Goal: Task Accomplishment & Management: Manage account settings

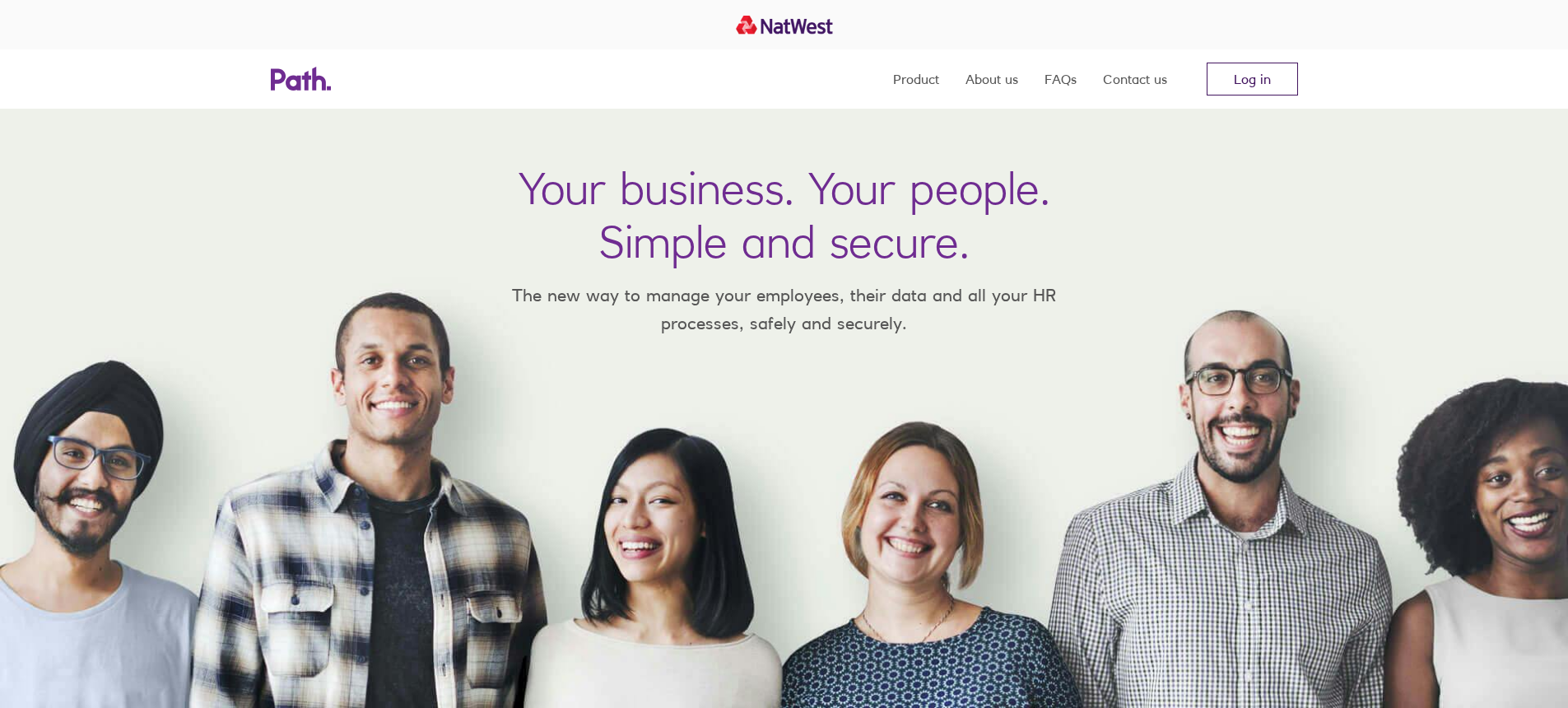
click at [1263, 75] on link "Log in" at bounding box center [1252, 79] width 91 height 33
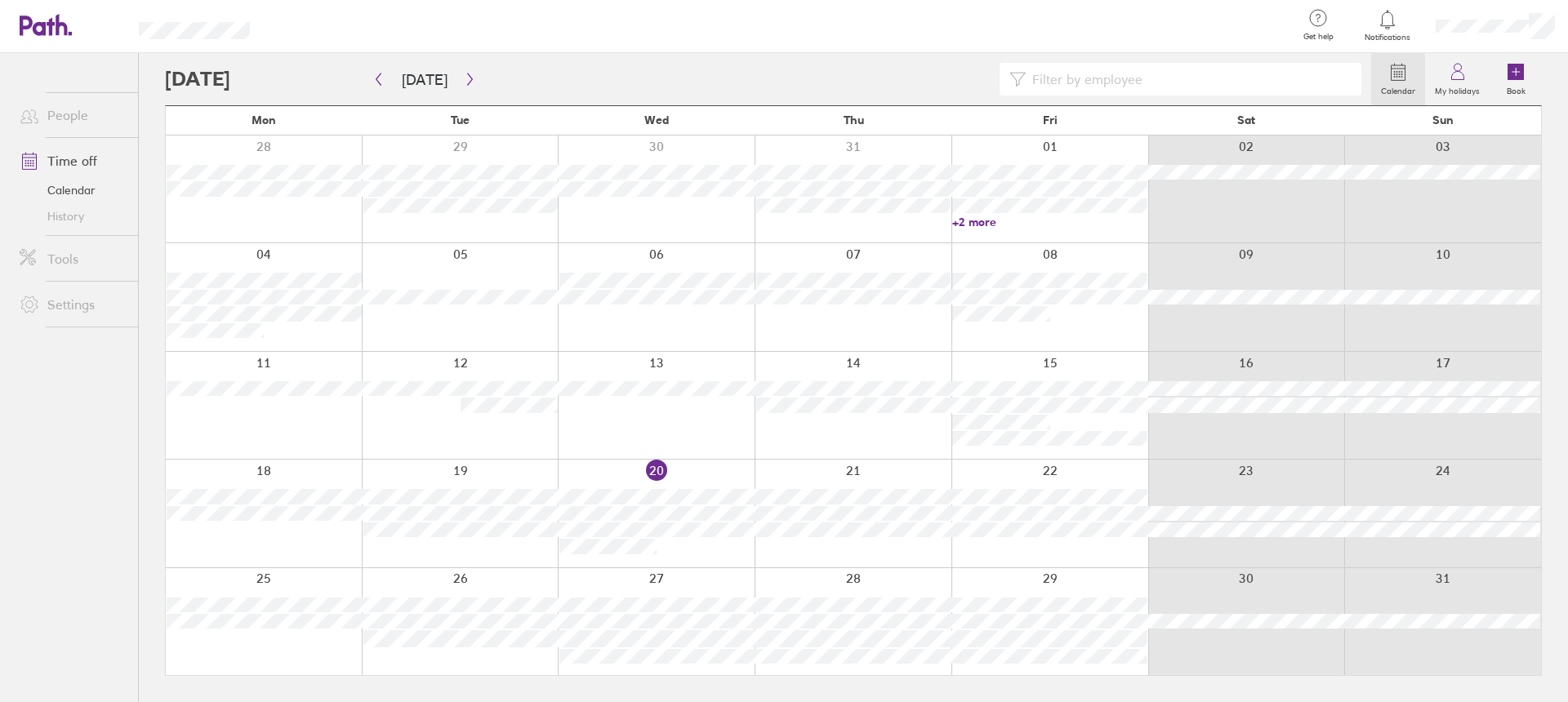
click at [1096, 83] on input at bounding box center [1188, 79] width 326 height 31
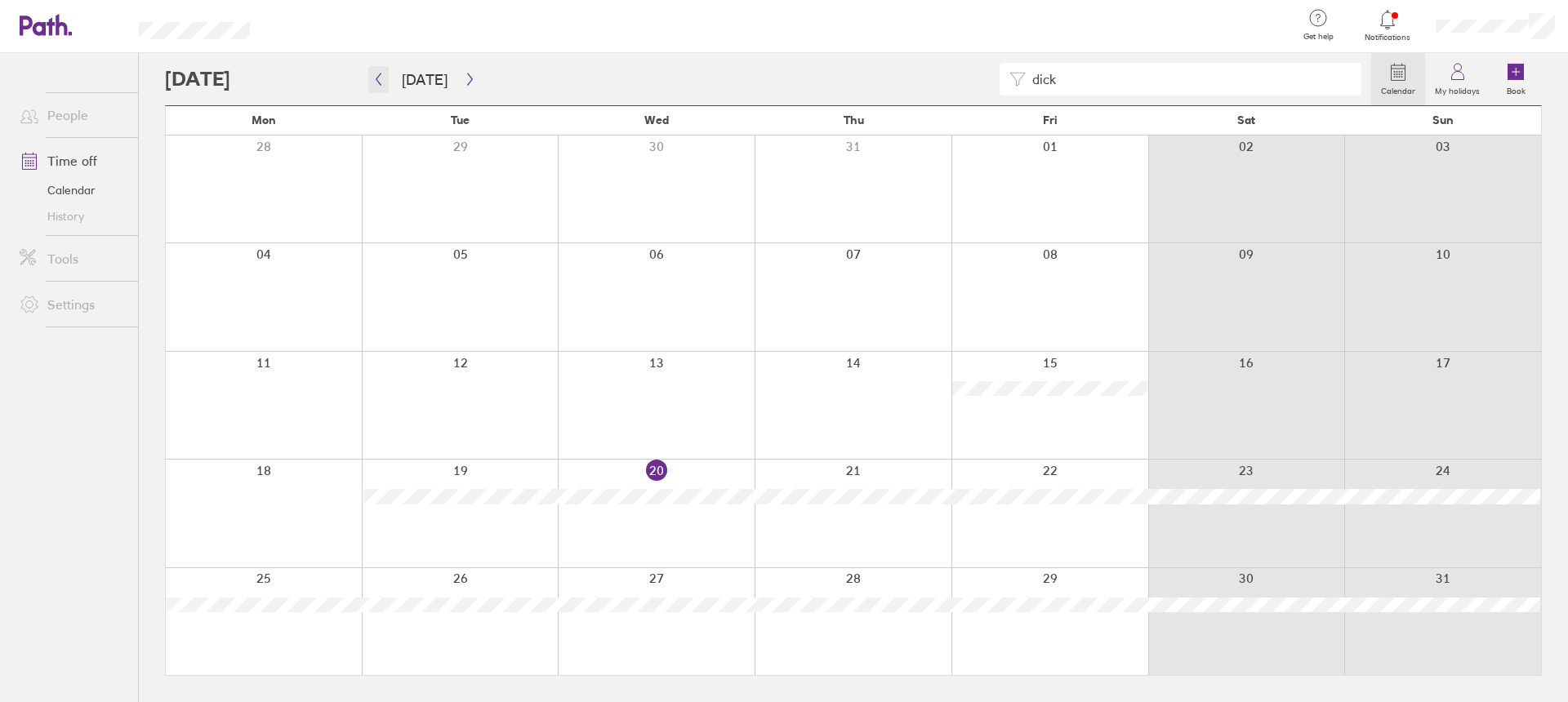
type input "dick"
click at [382, 78] on icon "button" at bounding box center [379, 79] width 13 height 13
click at [380, 77] on icon "button" at bounding box center [379, 79] width 13 height 13
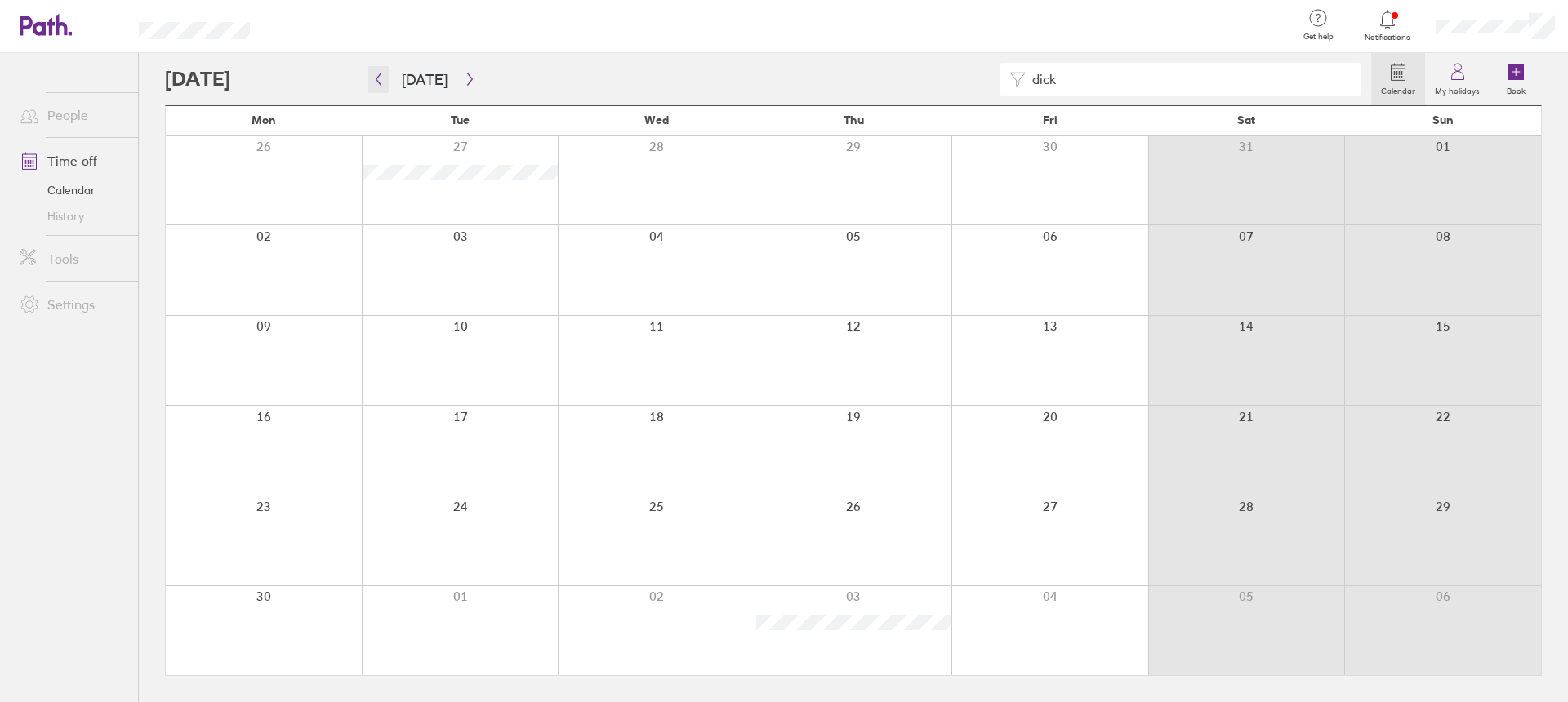
click at [380, 77] on icon "button" at bounding box center [379, 79] width 13 height 13
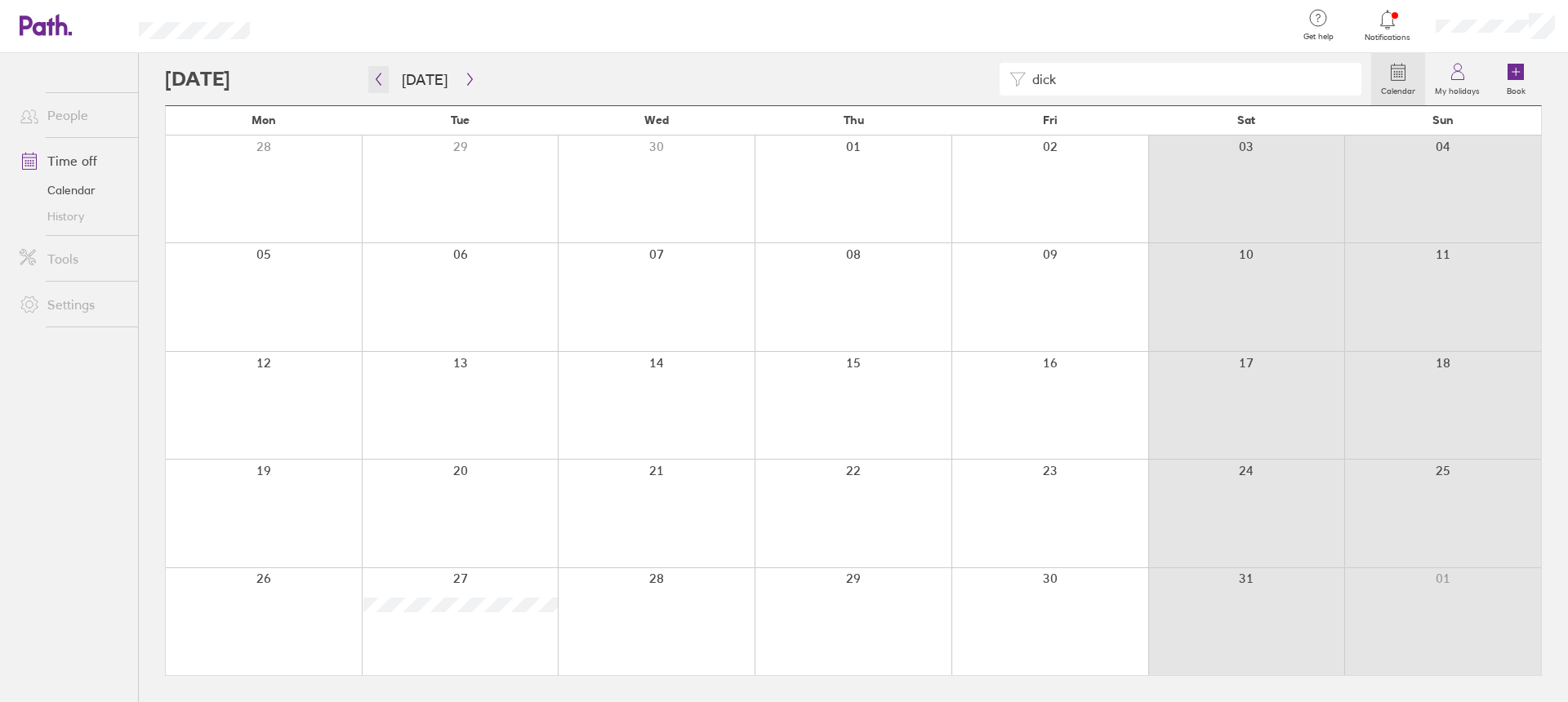
click at [380, 77] on icon "button" at bounding box center [379, 79] width 13 height 13
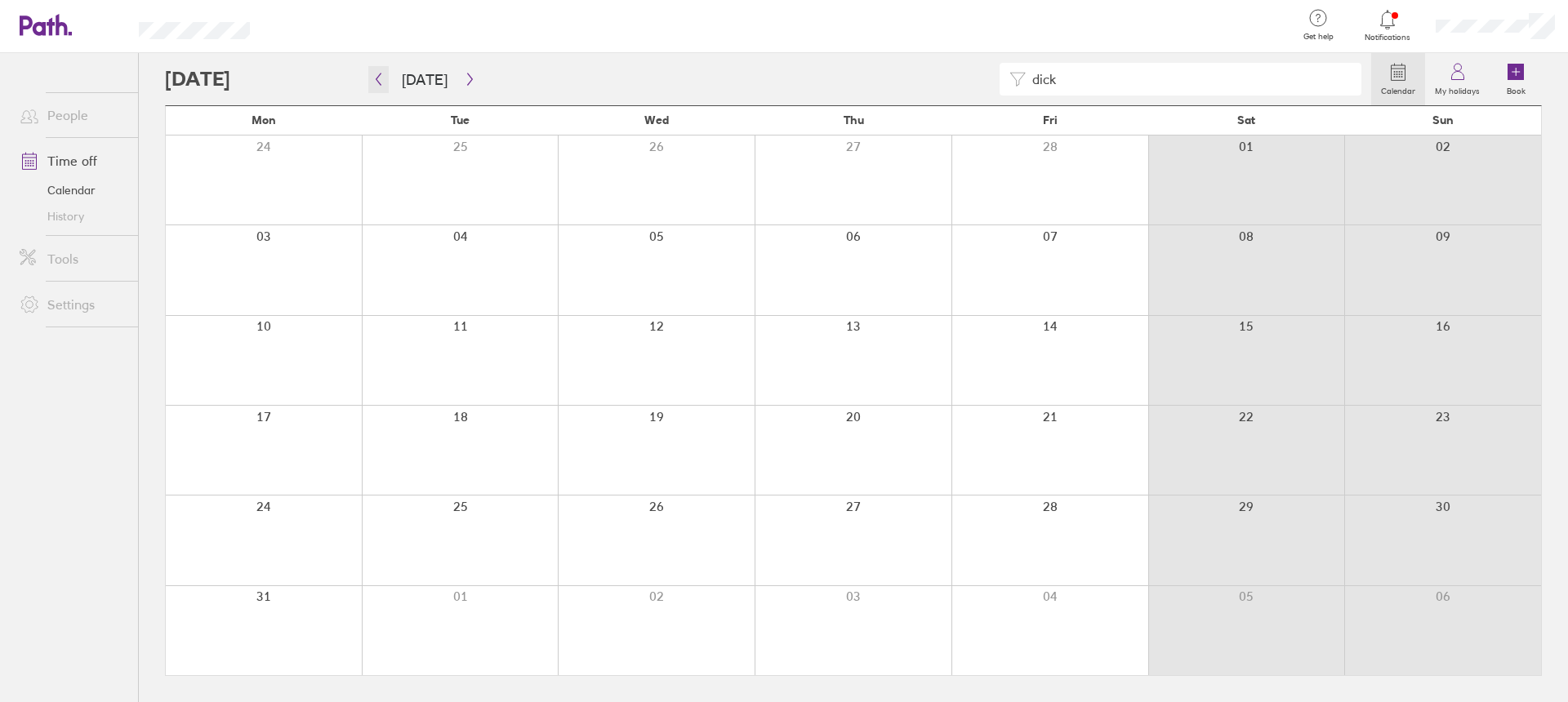
click at [380, 77] on icon "button" at bounding box center [379, 79] width 13 height 13
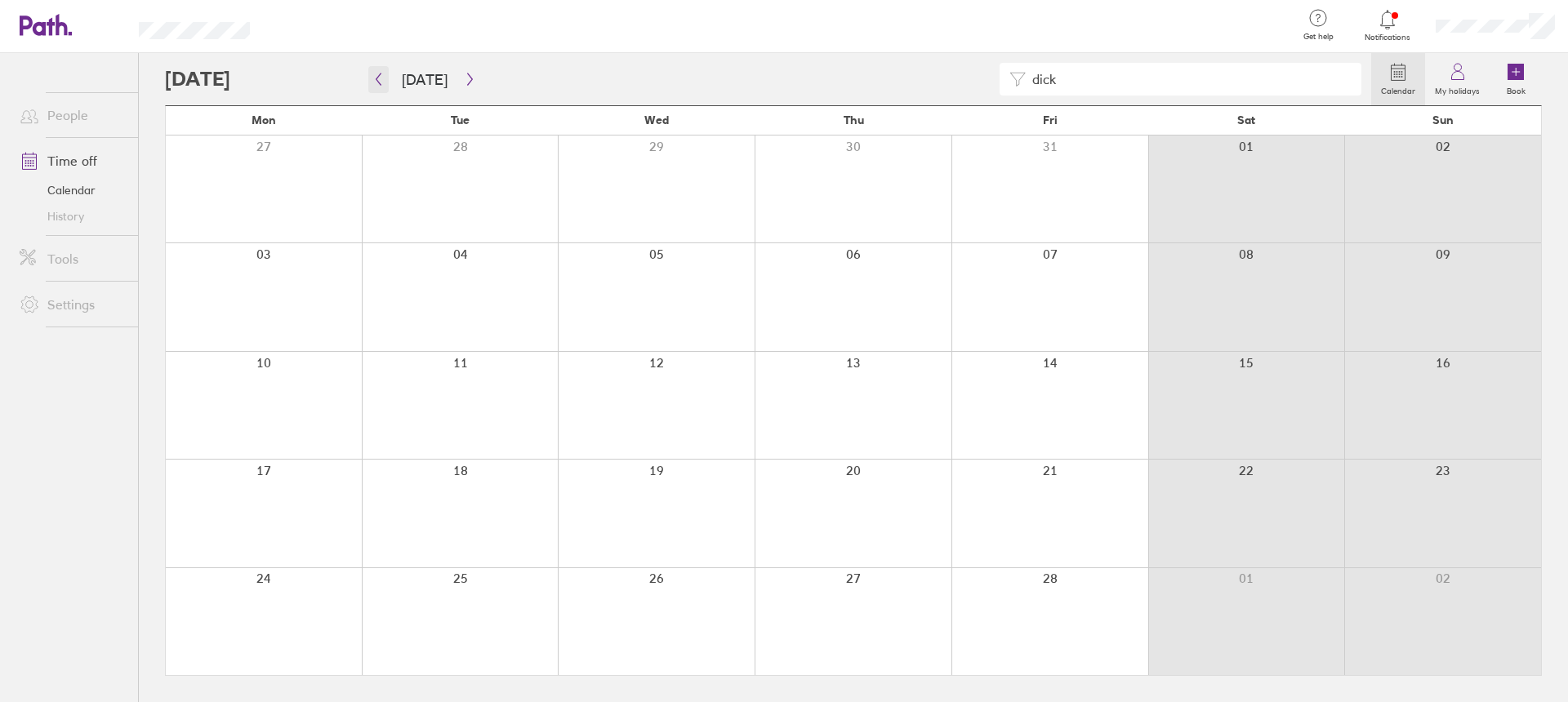
click at [376, 79] on icon "button" at bounding box center [378, 80] width 4 height 13
click at [465, 73] on icon "button" at bounding box center [470, 79] width 13 height 13
click at [467, 75] on icon "button" at bounding box center [470, 79] width 13 height 13
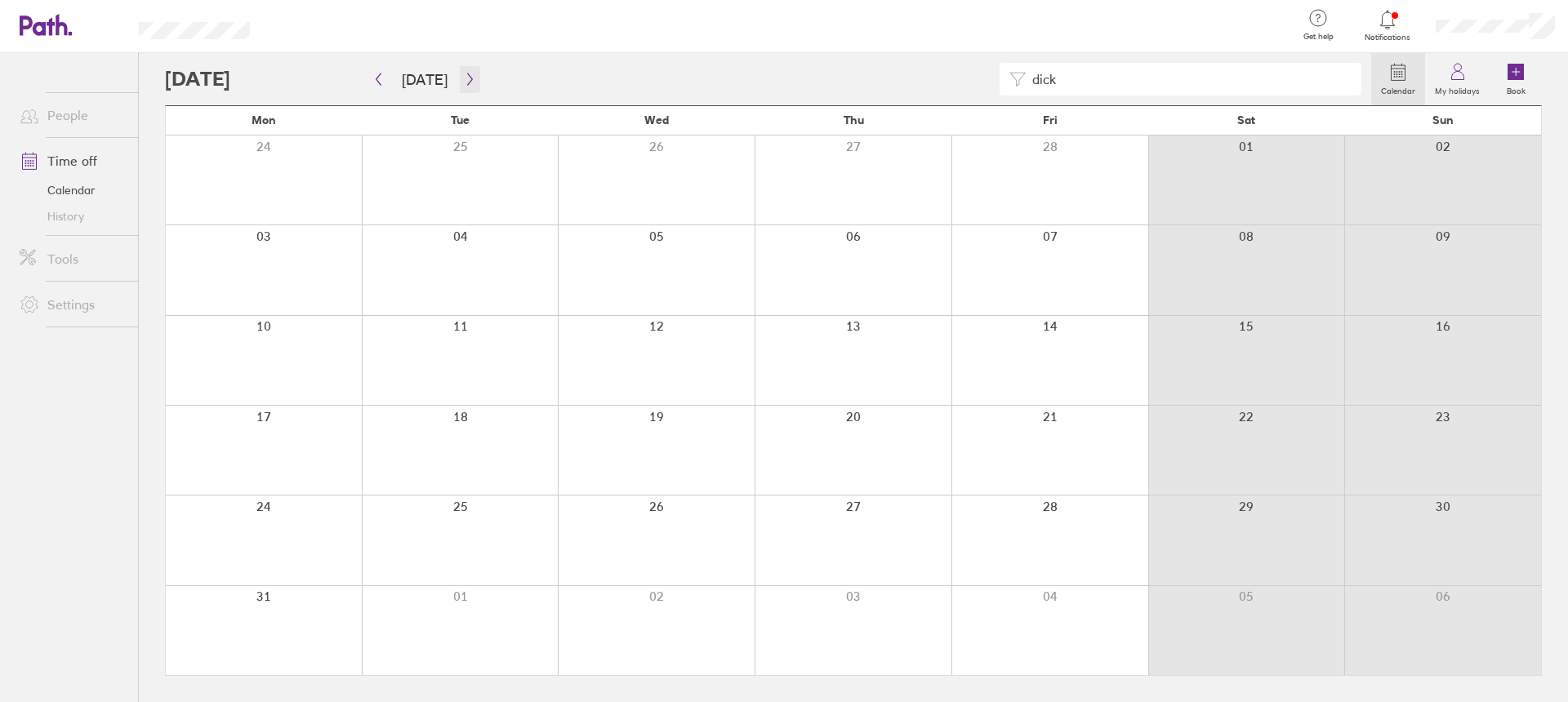
click at [465, 79] on icon "button" at bounding box center [470, 79] width 13 height 13
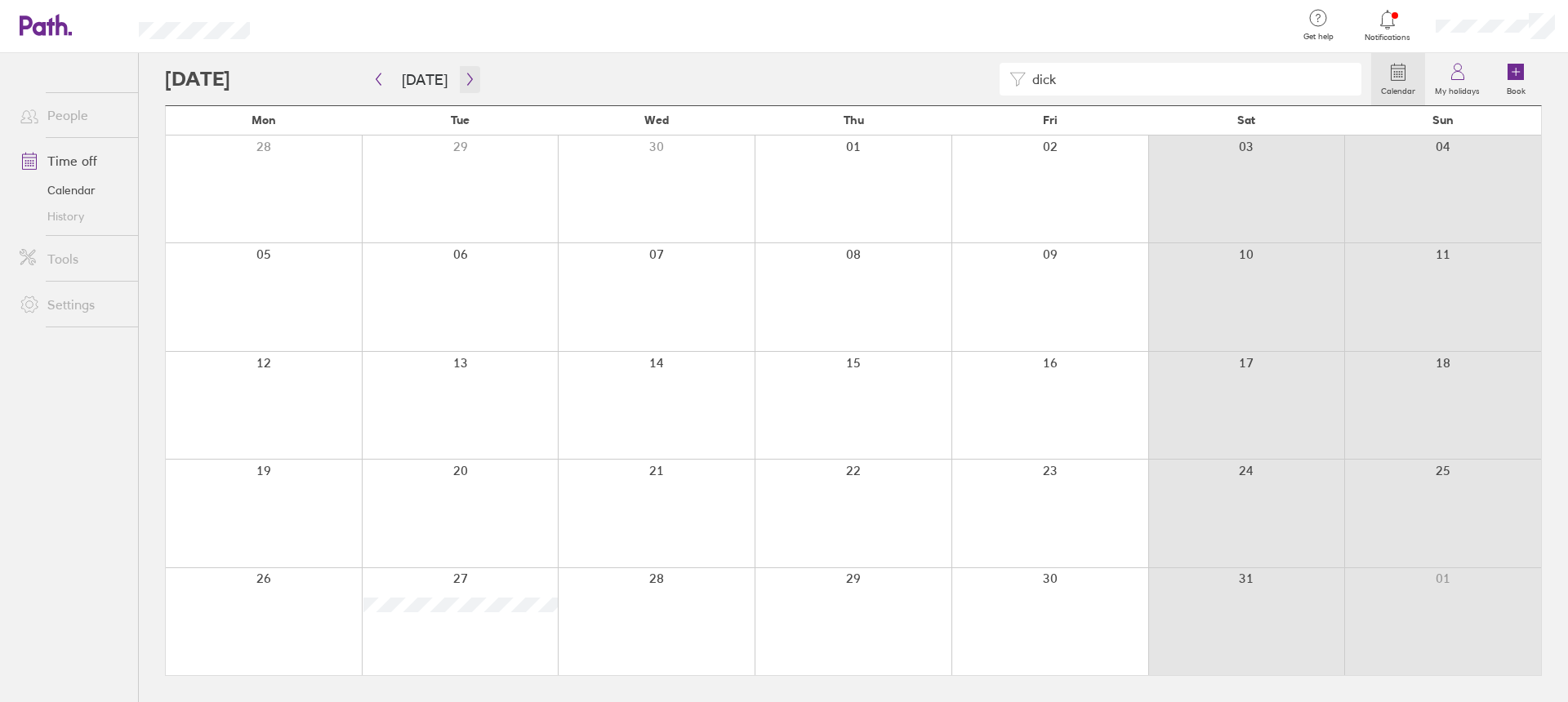
click at [465, 79] on icon "button" at bounding box center [470, 79] width 13 height 13
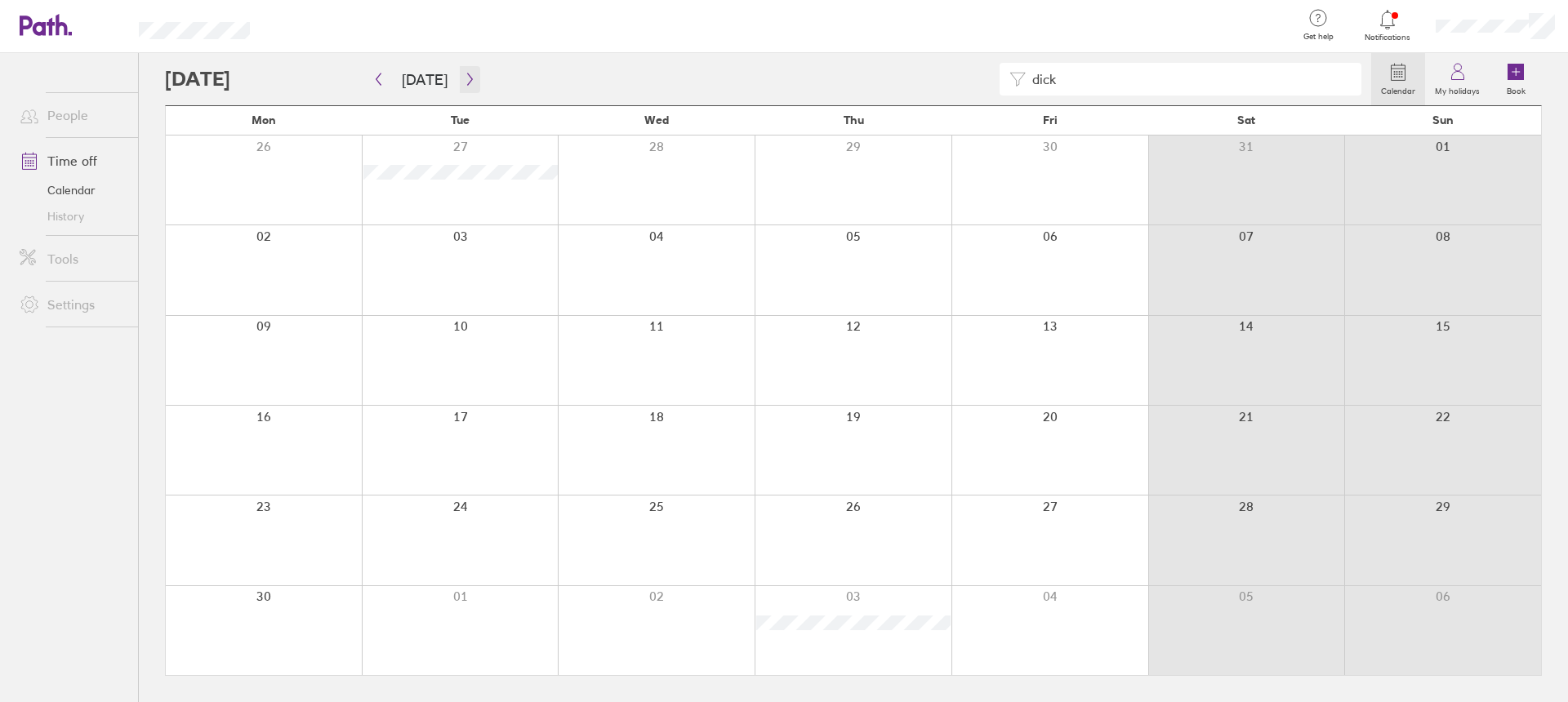
click at [465, 79] on icon "button" at bounding box center [470, 79] width 13 height 13
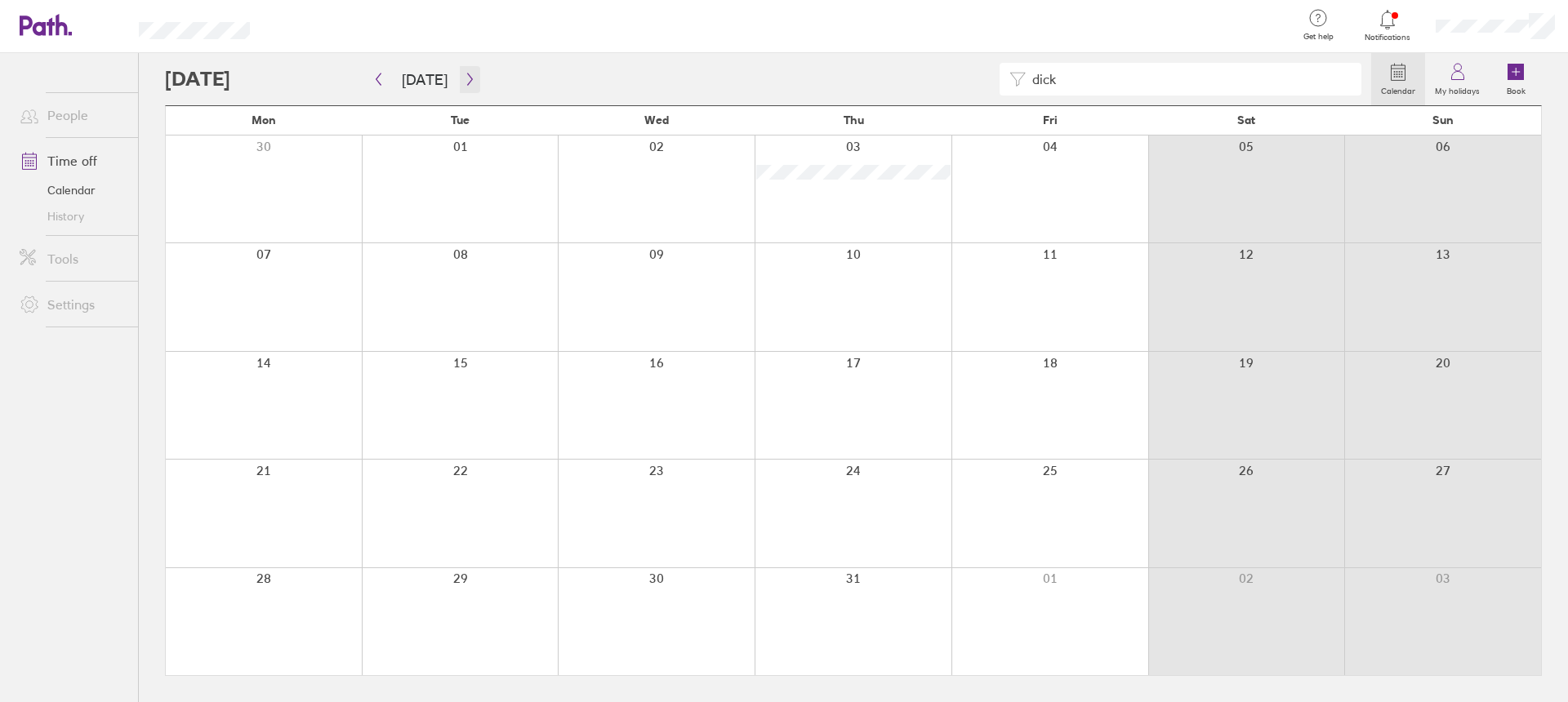
click at [465, 79] on icon "button" at bounding box center [470, 79] width 13 height 13
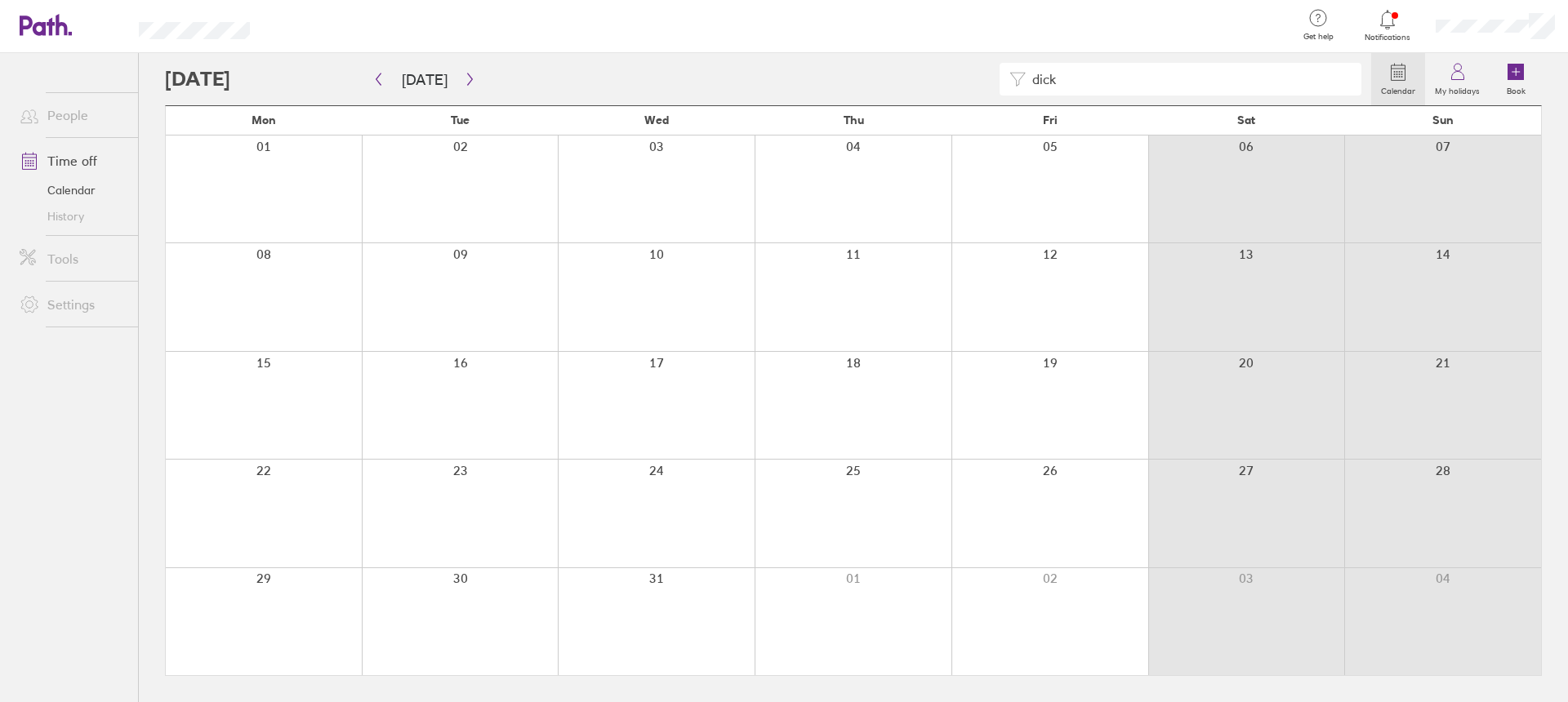
click at [1063, 80] on input "dick" at bounding box center [1188, 79] width 326 height 31
click at [373, 77] on icon "button" at bounding box center [379, 79] width 13 height 13
click at [372, 76] on icon "button" at bounding box center [379, 79] width 13 height 13
